Goal: Information Seeking & Learning: Learn about a topic

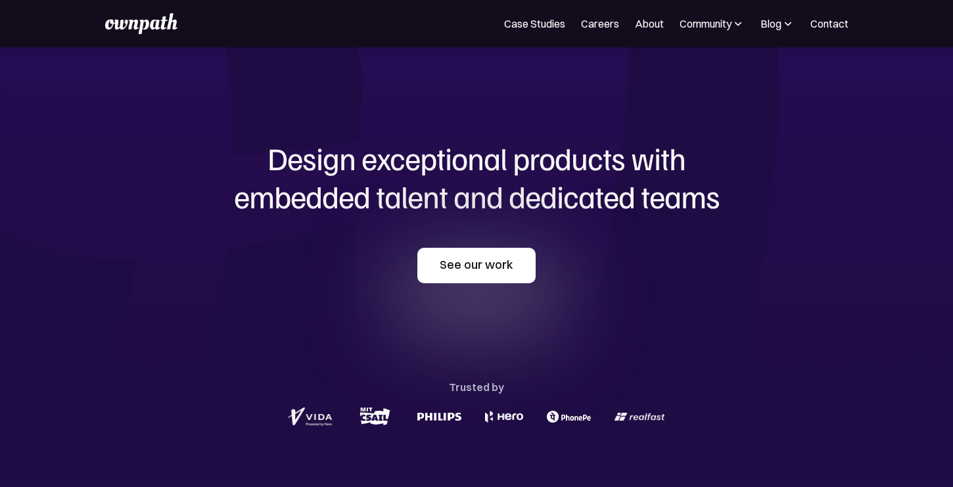
click at [478, 265] on link "See our work" at bounding box center [476, 265] width 118 height 35
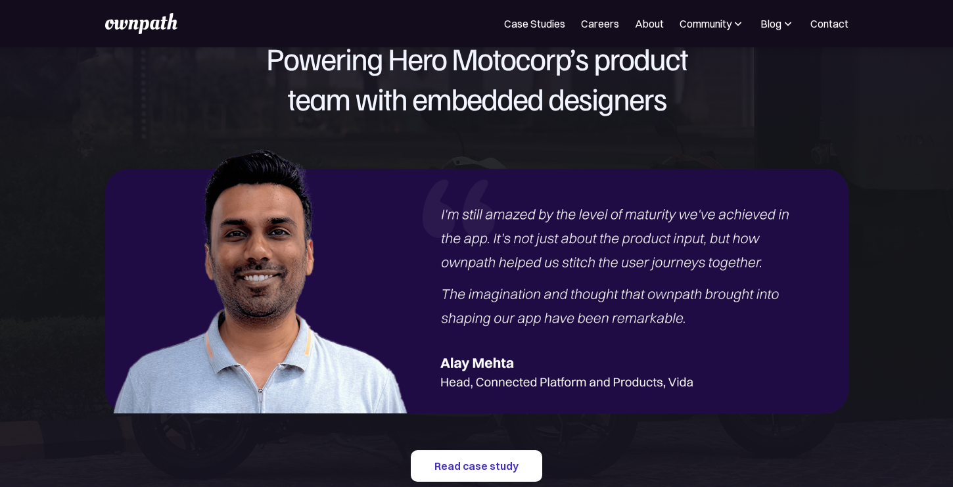
scroll to position [1582, 0]
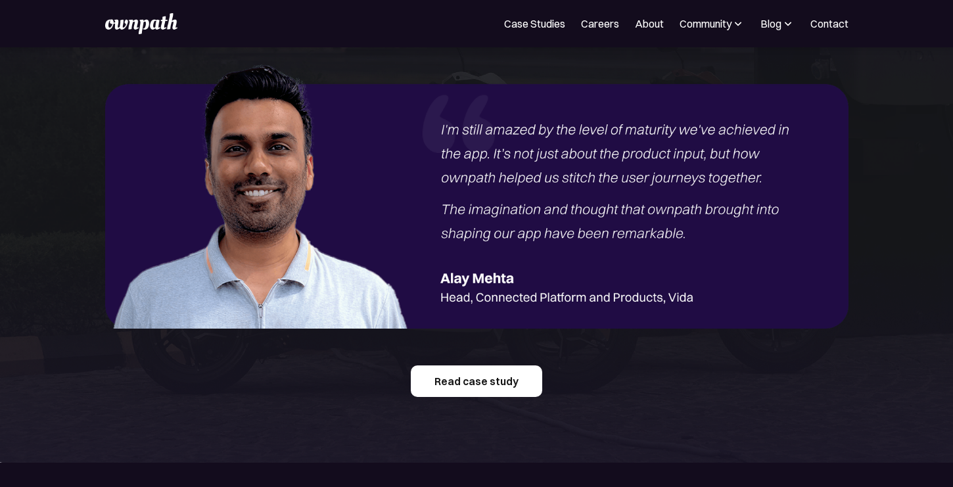
click at [485, 390] on link "Read case study" at bounding box center [476, 381] width 131 height 32
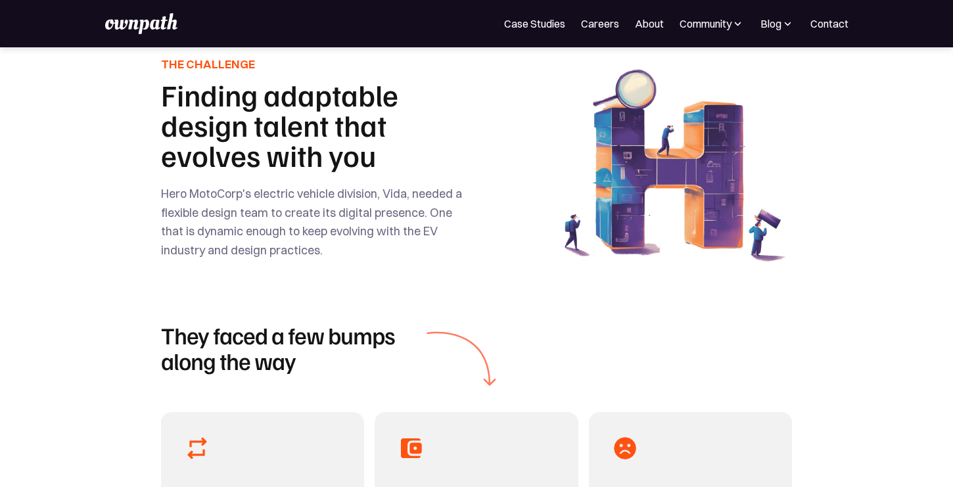
scroll to position [466, 0]
